Goal: Transaction & Acquisition: Purchase product/service

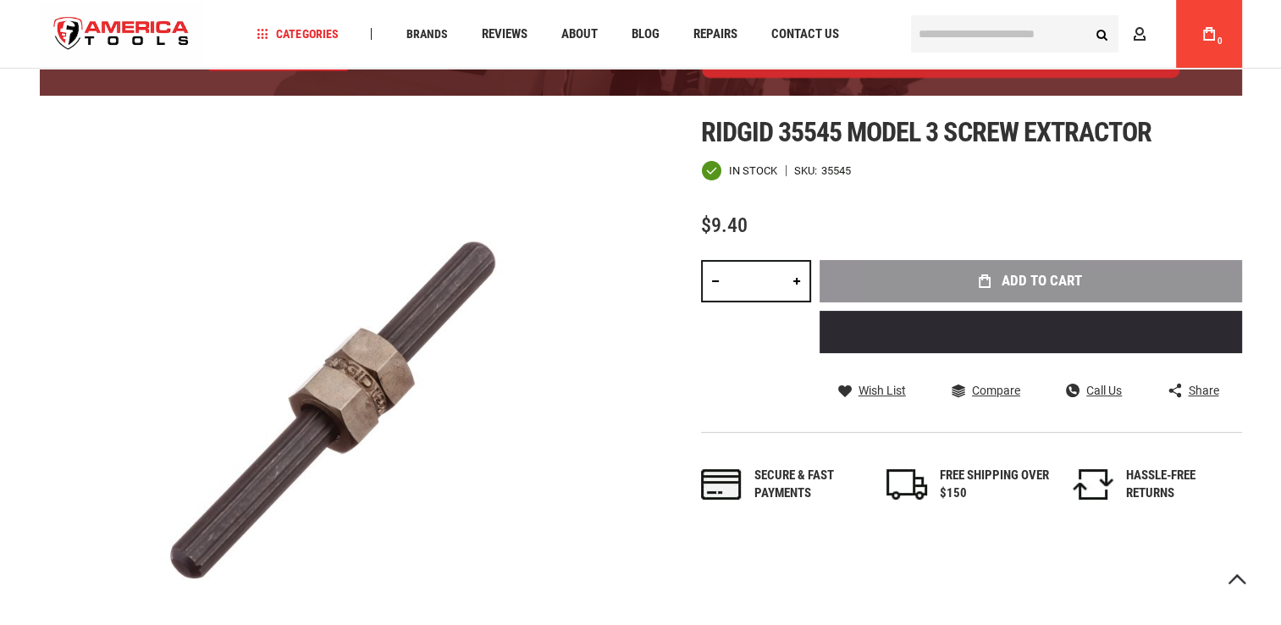
scroll to position [185, 0]
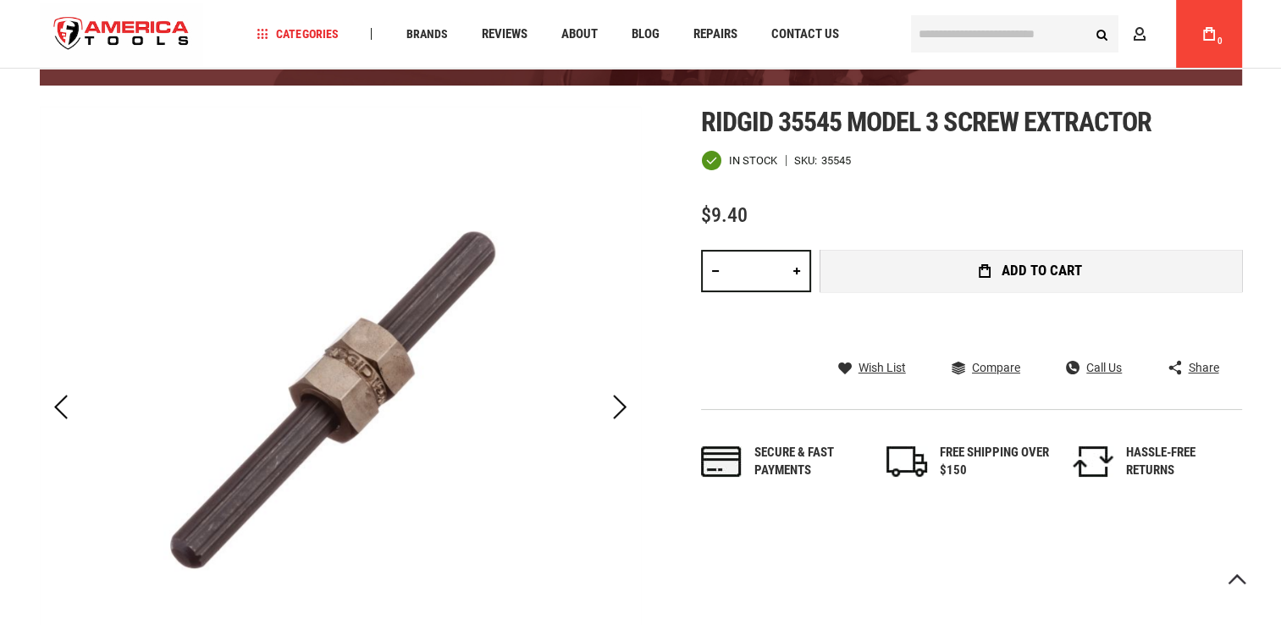
click at [896, 266] on button "Add to Cart" at bounding box center [1030, 271] width 422 height 42
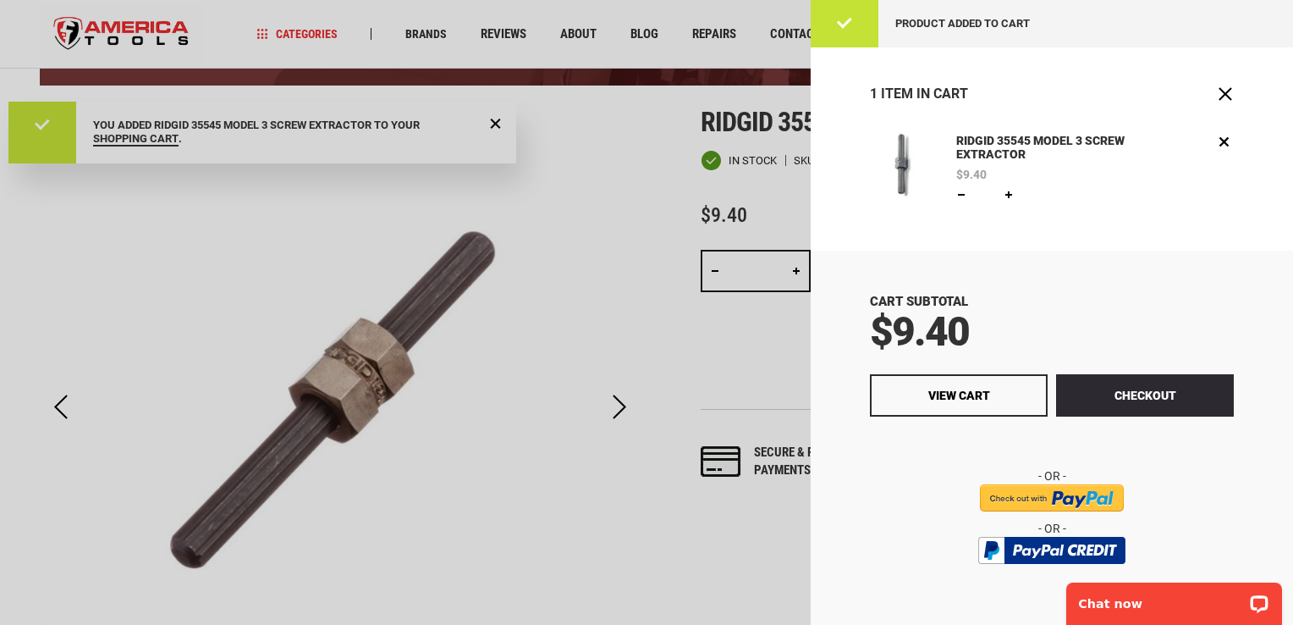
scroll to position [0, 0]
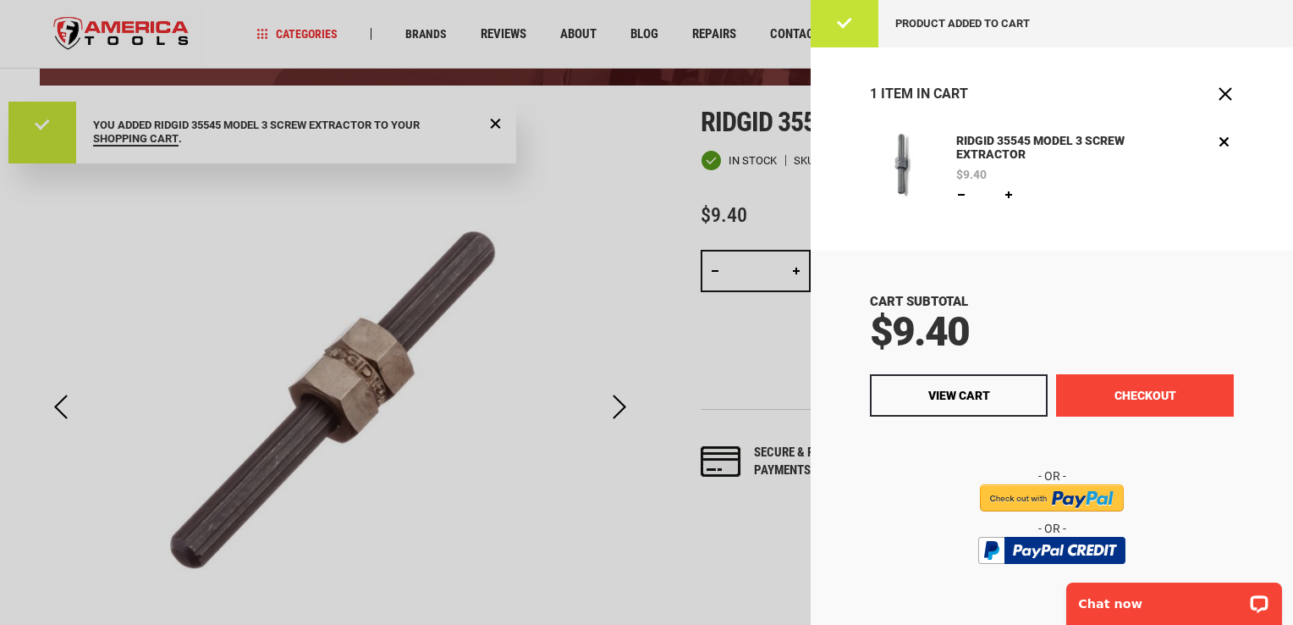
click at [1087, 389] on button "Checkout" at bounding box center [1145, 395] width 178 height 42
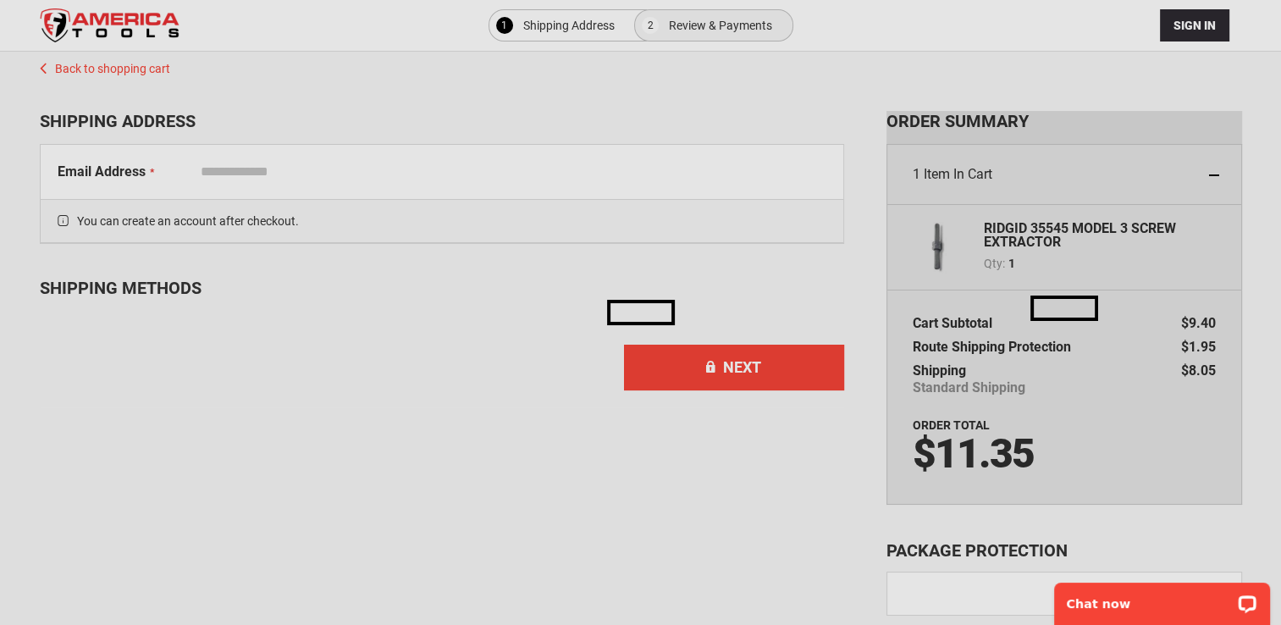
select select "**"
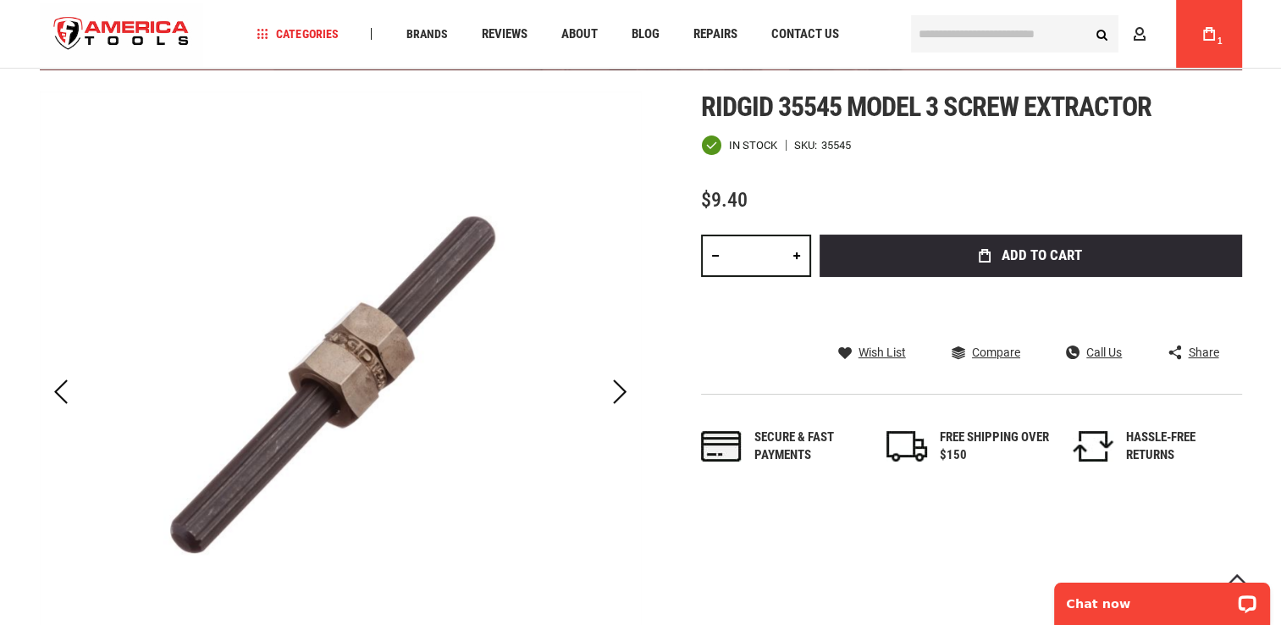
click at [1209, 36] on icon at bounding box center [1209, 34] width 12 height 14
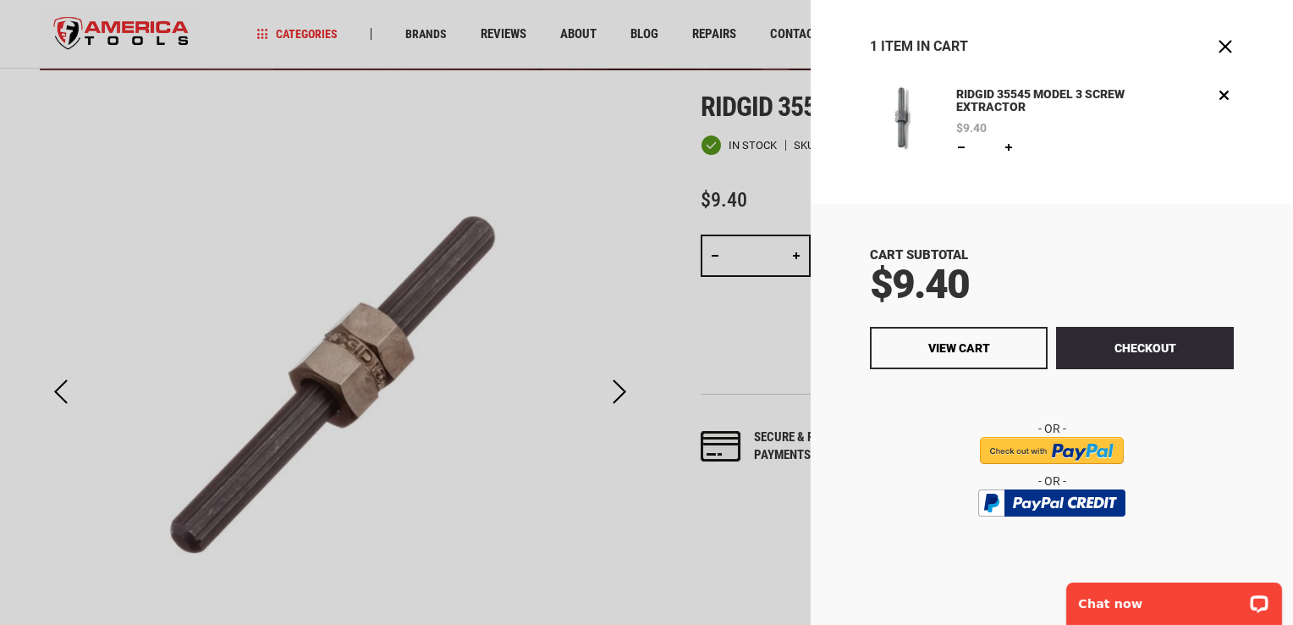
click at [1119, 341] on button "Checkout" at bounding box center [1145, 348] width 178 height 42
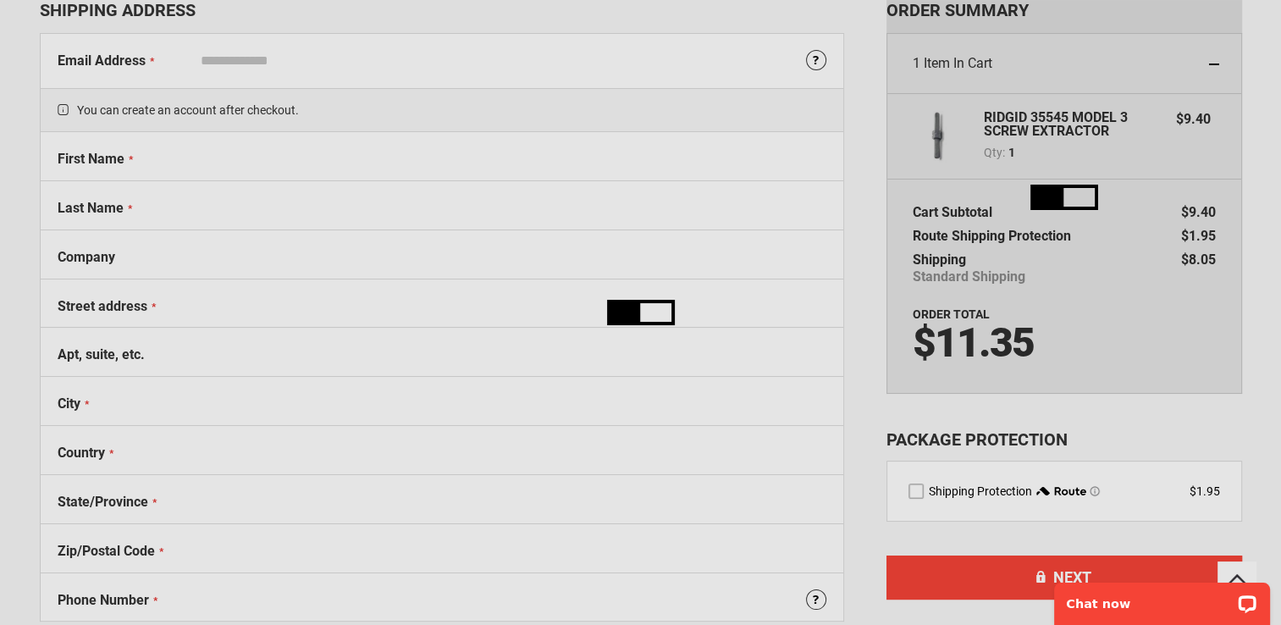
select select "**"
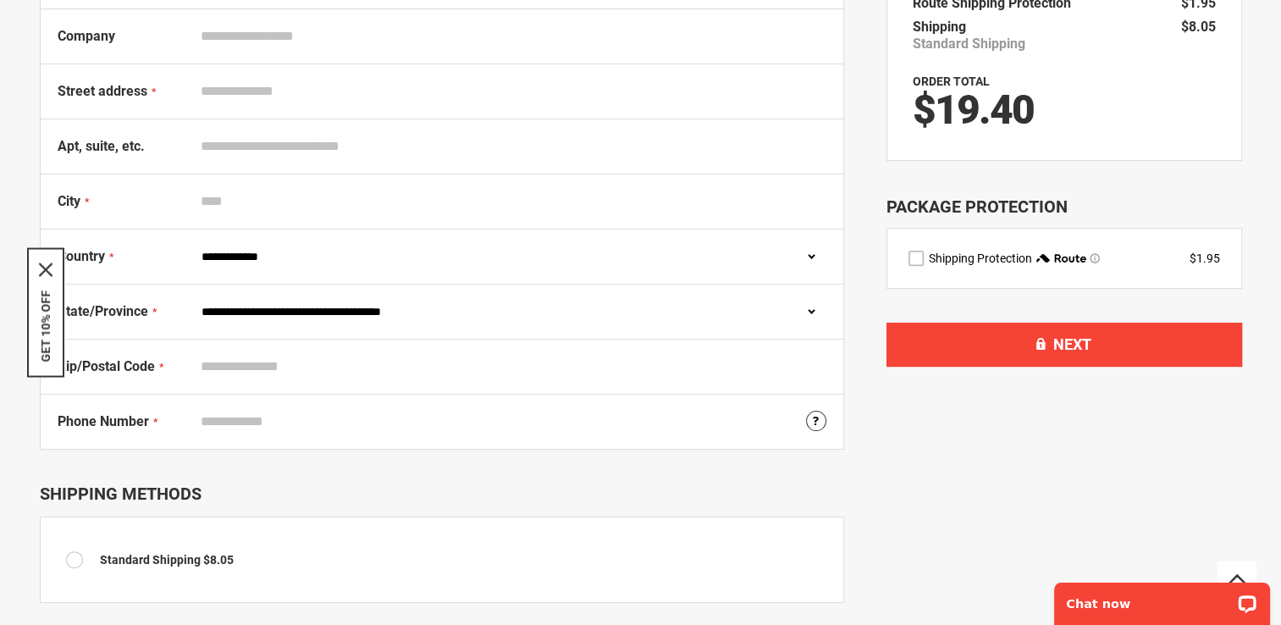
scroll to position [254, 0]
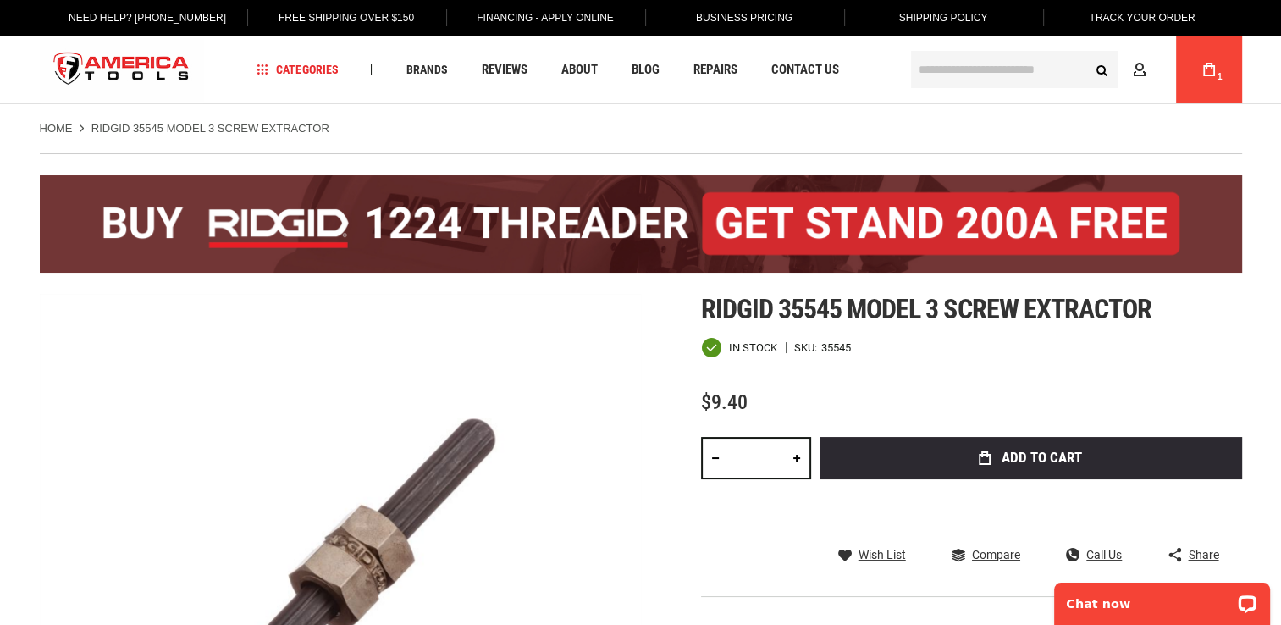
click at [967, 14] on span "Shipping Policy" at bounding box center [943, 18] width 89 height 12
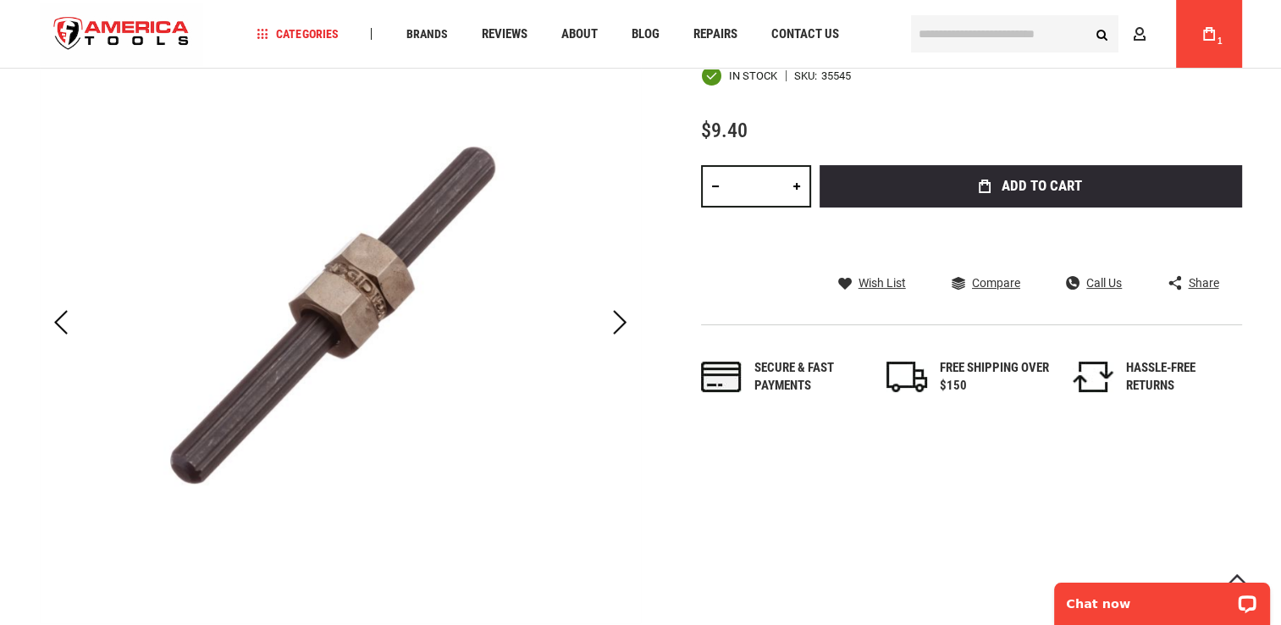
click at [1198, 29] on link "My Cart 1" at bounding box center [1209, 34] width 32 height 68
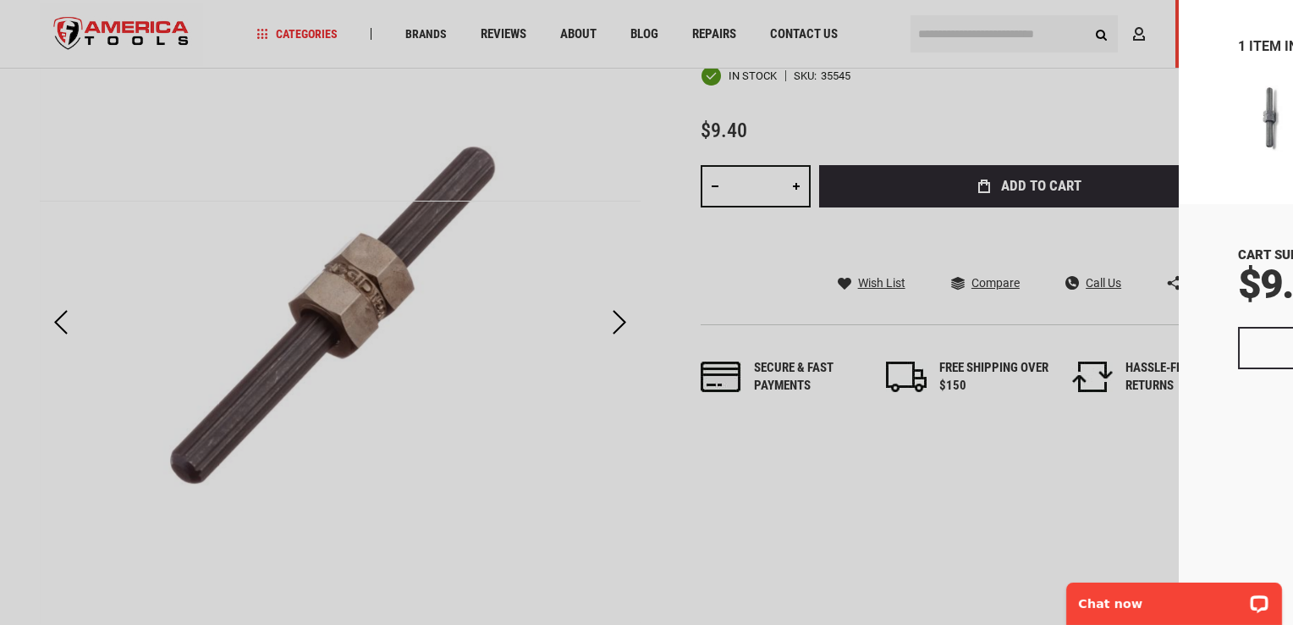
click at [1220, 92] on link "Remove" at bounding box center [1224, 94] width 19 height 19
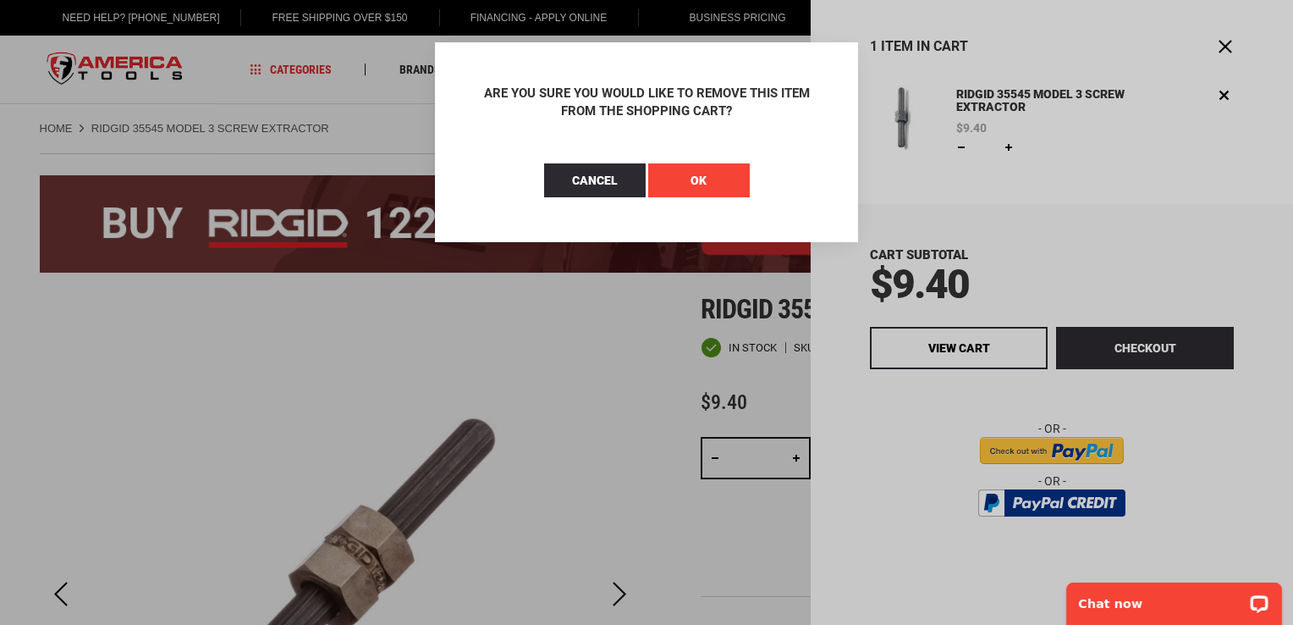
click at [687, 177] on button "OK" at bounding box center [699, 180] width 102 height 34
